Goal: Information Seeking & Learning: Learn about a topic

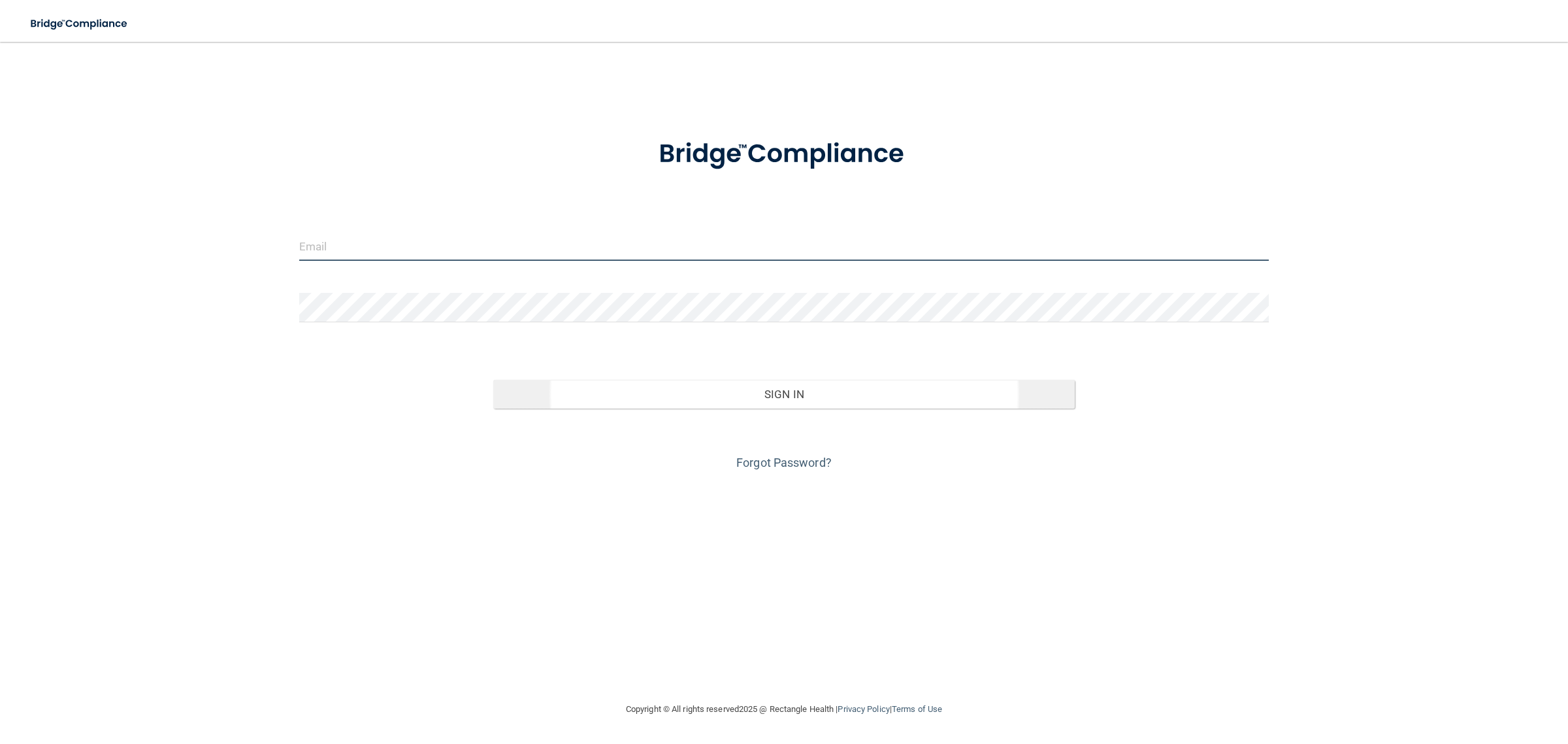
type input "[EMAIL_ADDRESS][DOMAIN_NAME]"
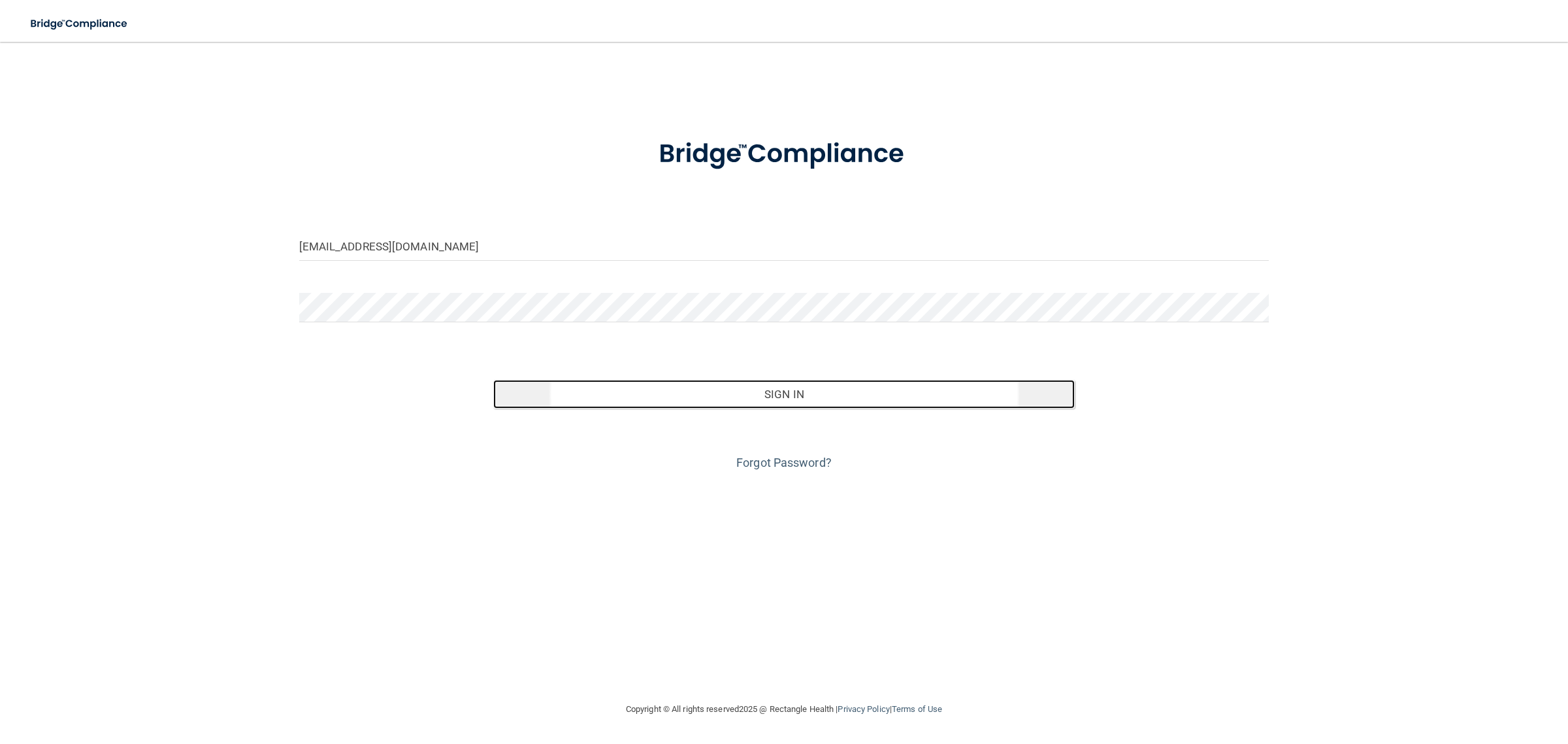
click at [691, 389] on button "Sign In" at bounding box center [784, 394] width 582 height 29
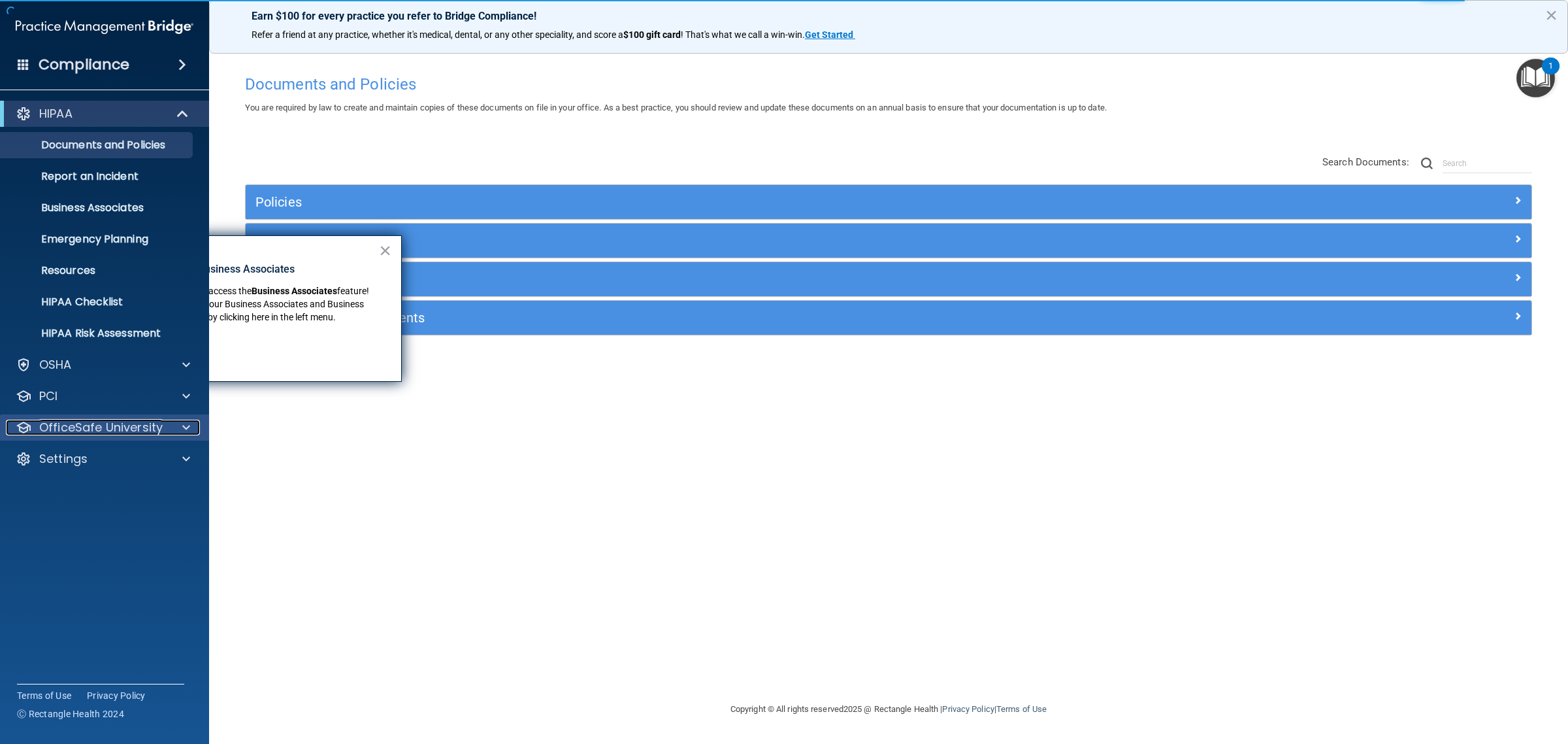
click at [78, 427] on p "OfficeSafe University" at bounding box center [101, 428] width 123 height 16
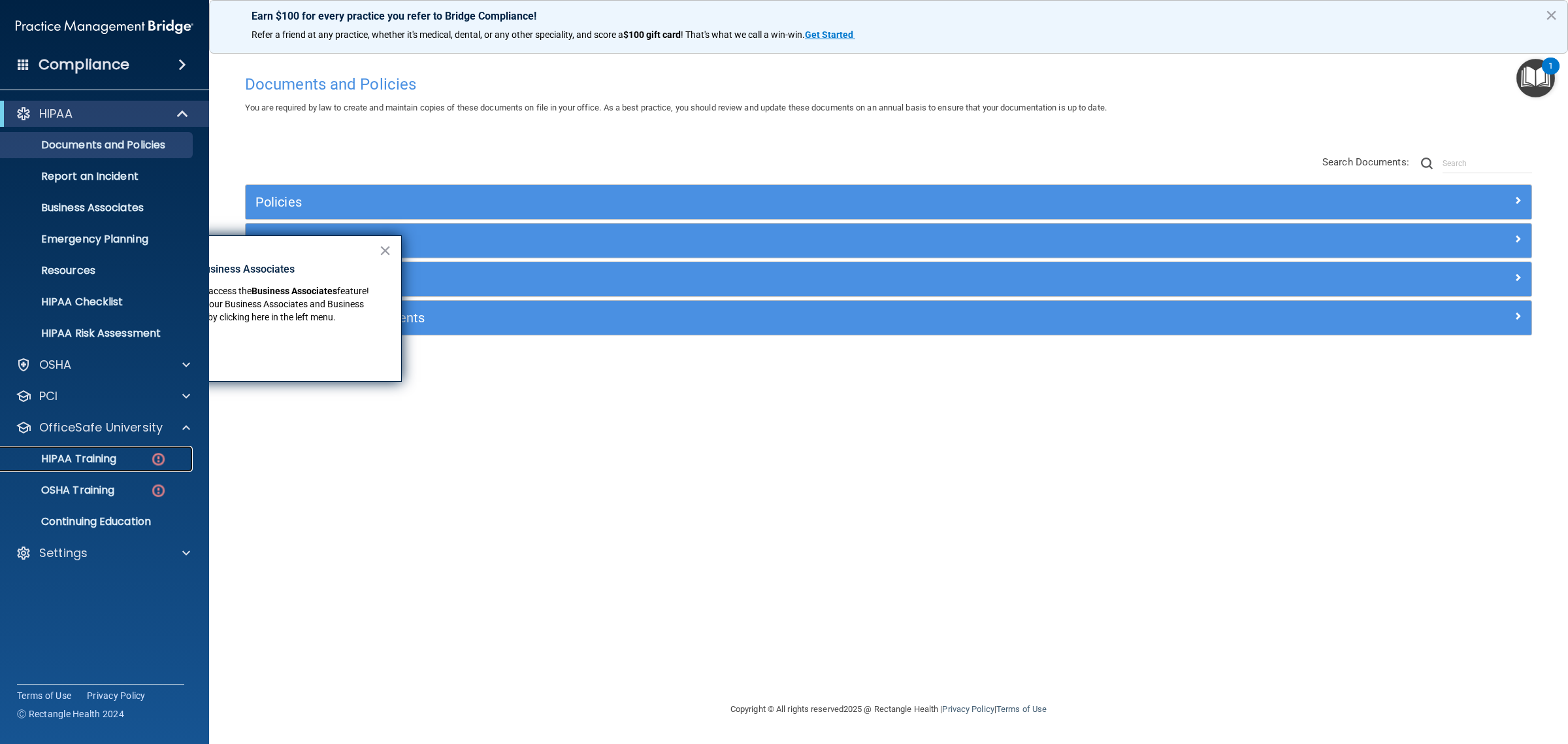
click at [109, 462] on p "HIPAA Training" at bounding box center [62, 459] width 108 height 13
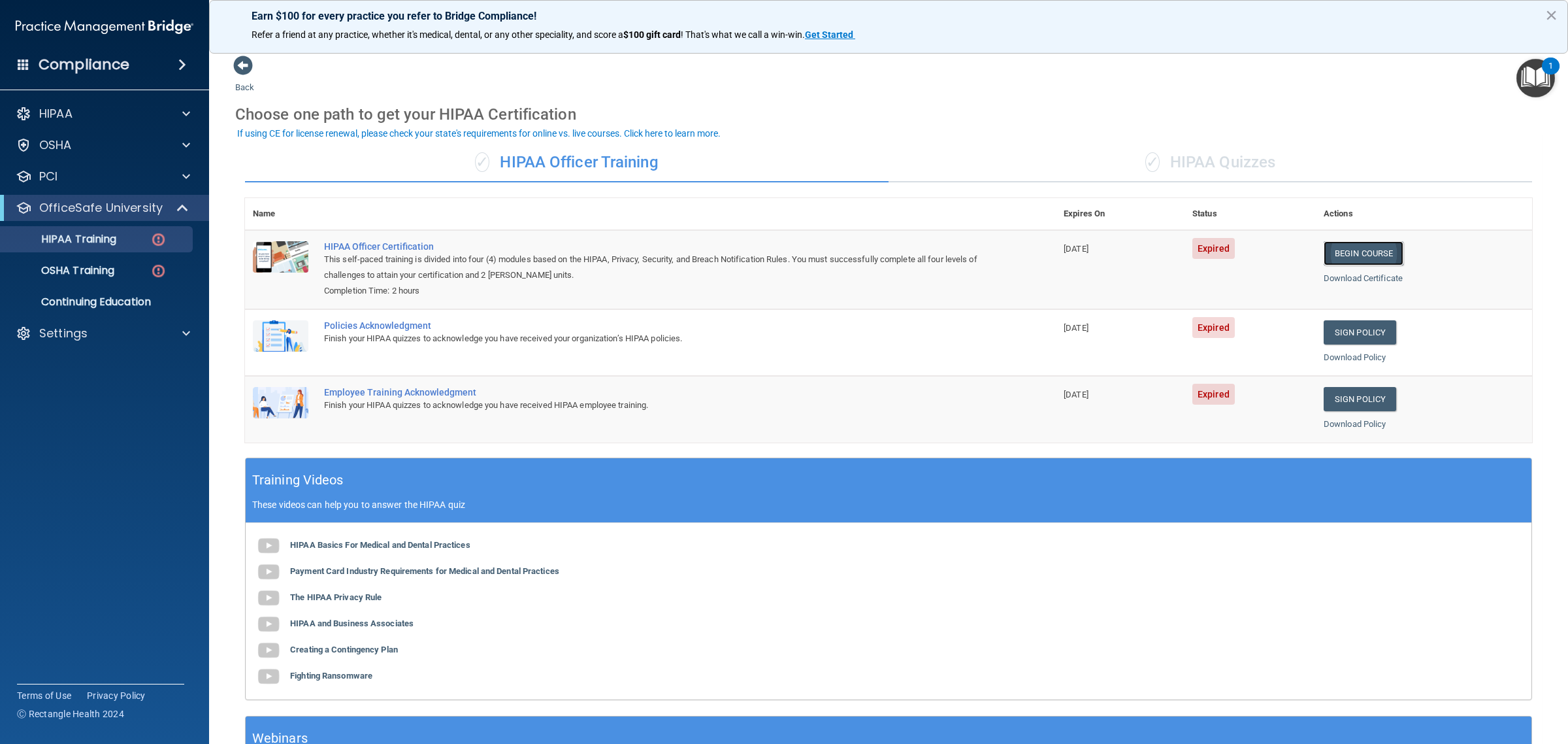
click at [1347, 253] on link "Begin Course" at bounding box center [1363, 253] width 80 height 24
